Goal: Task Accomplishment & Management: Use online tool/utility

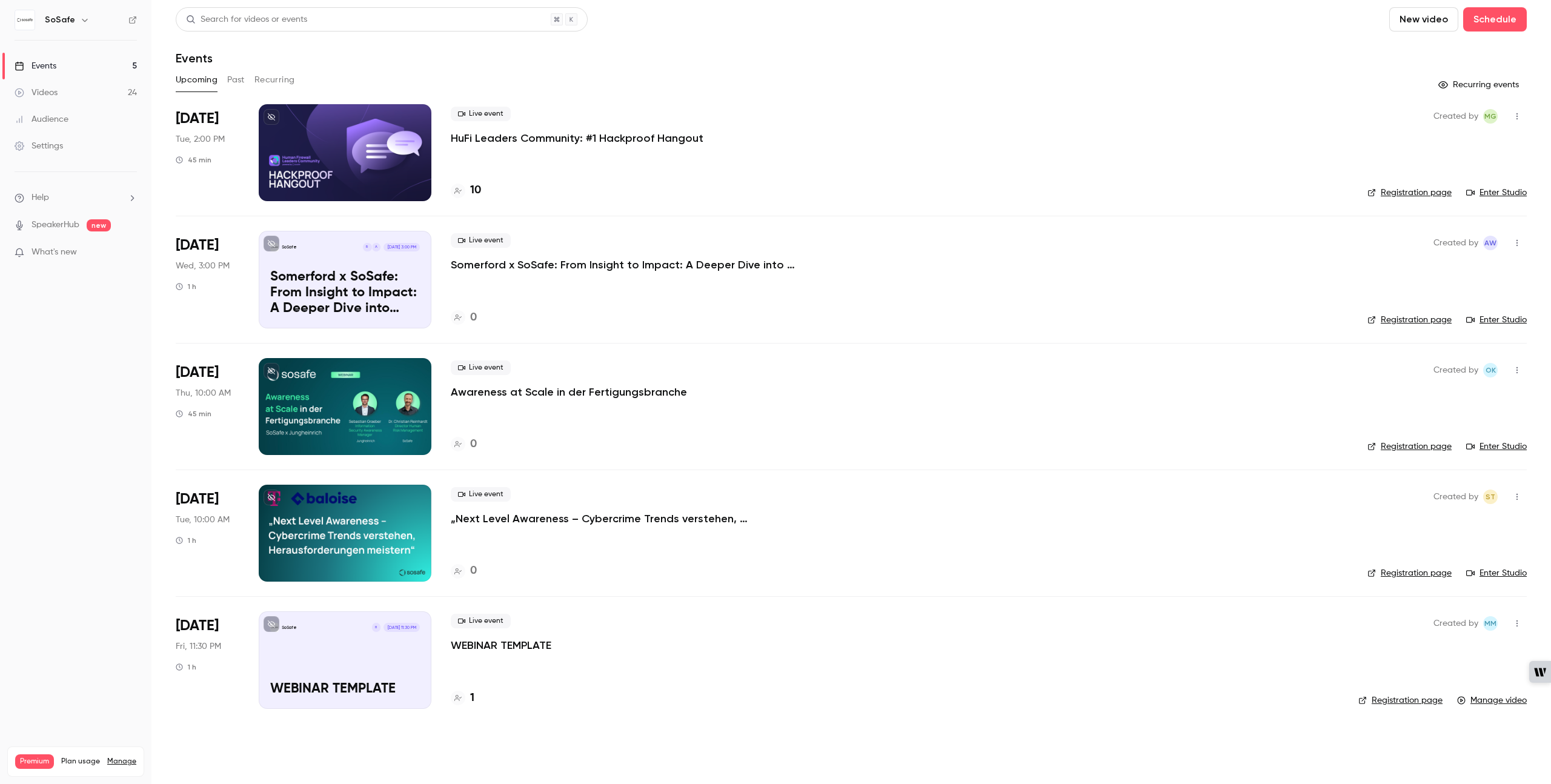
click at [557, 170] on div "Live event HuFi Leaders Community: #1 Hackproof Hangout 10" at bounding box center [899, 153] width 897 height 97
click at [204, 116] on span "[DATE]" at bounding box center [197, 119] width 43 height 20
click at [494, 136] on p "HuFi Leaders Community: #1 Hackproof Hangout" at bounding box center [577, 138] width 253 height 15
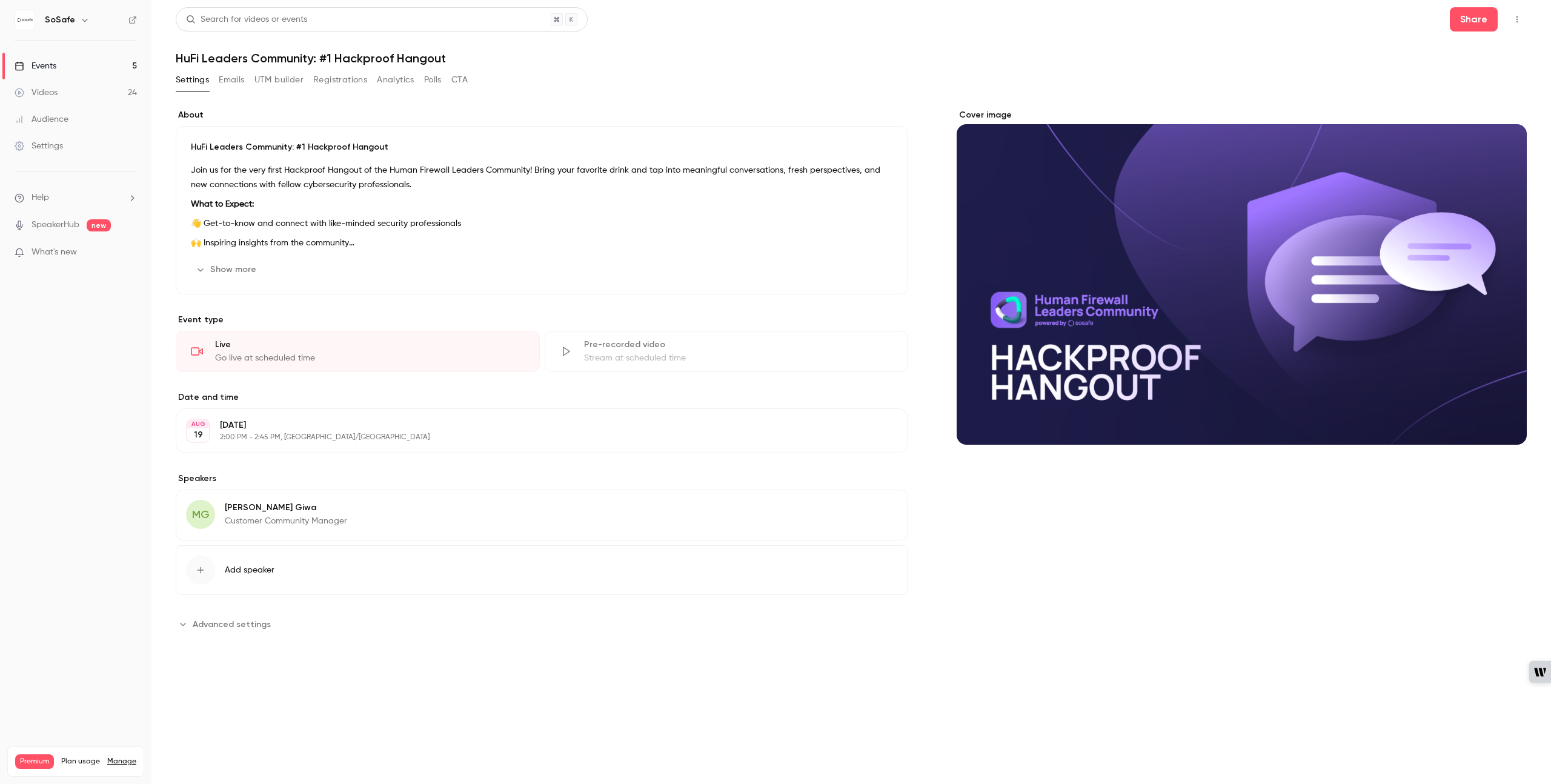
click at [297, 80] on button "UTM builder" at bounding box center [279, 80] width 49 height 20
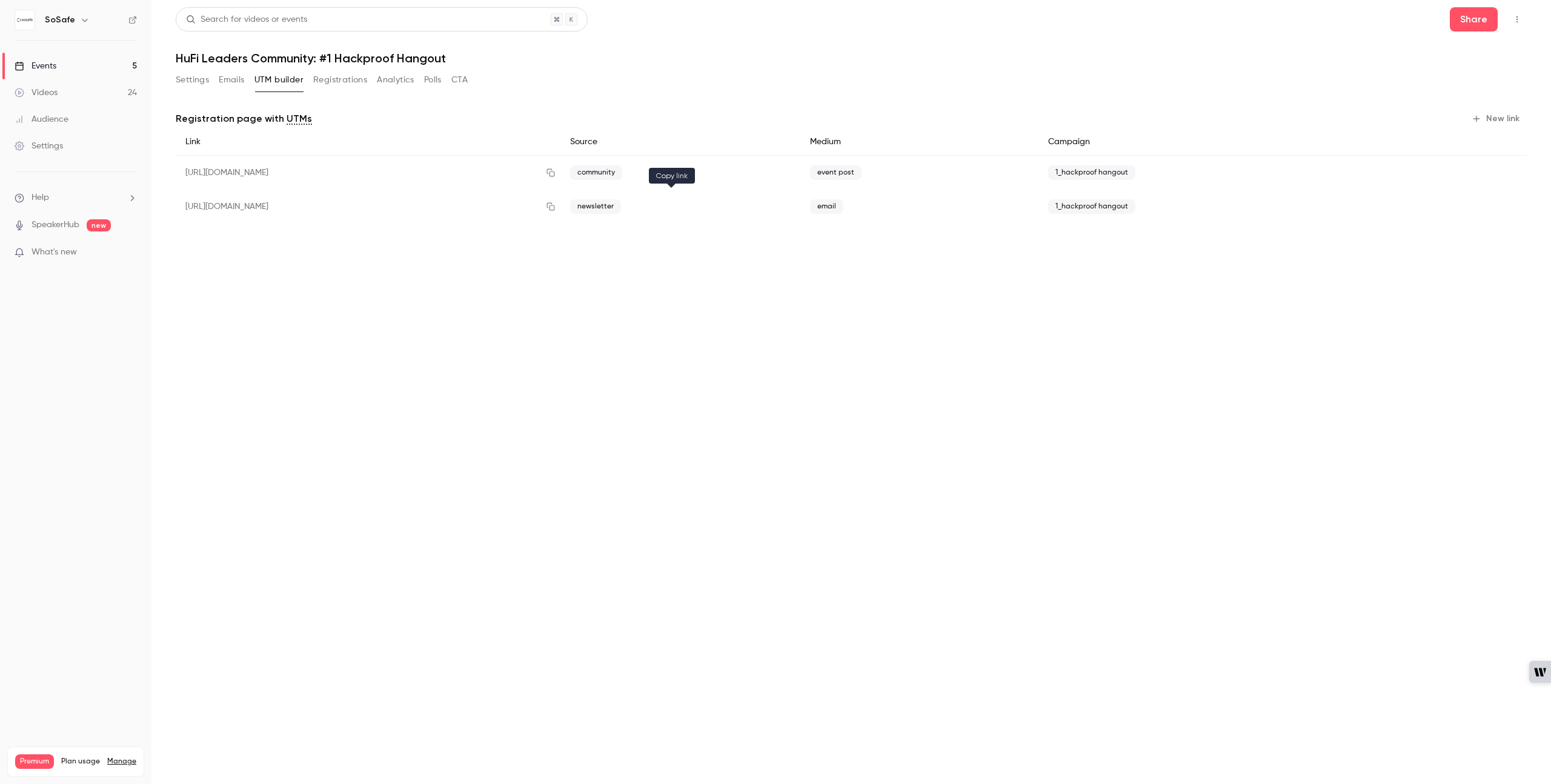
click at [555, 207] on icon "button" at bounding box center [551, 206] width 10 height 8
